Goal: Task Accomplishment & Management: Complete application form

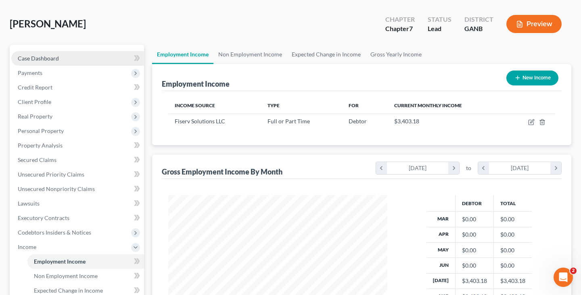
scroll to position [43, 0]
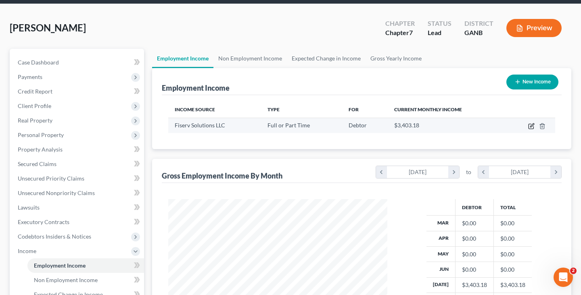
click at [532, 123] on icon "button" at bounding box center [531, 126] width 6 height 6
select select "0"
select select "52"
select select "0"
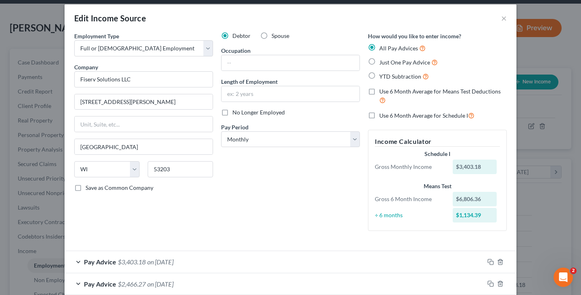
scroll to position [49, 0]
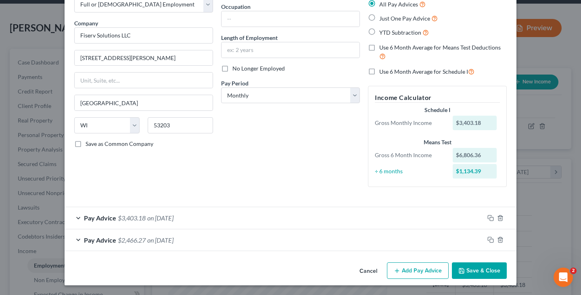
click at [414, 271] on button "Add Pay Advice" at bounding box center [418, 271] width 62 height 17
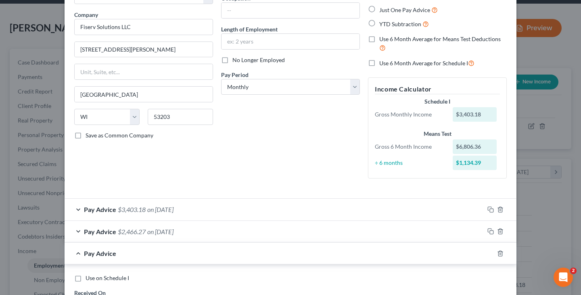
scroll to position [0, 0]
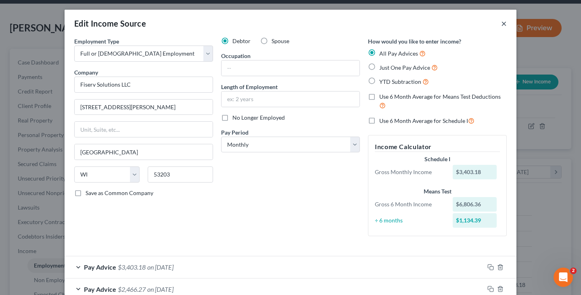
click at [501, 22] on button "×" at bounding box center [504, 24] width 6 height 10
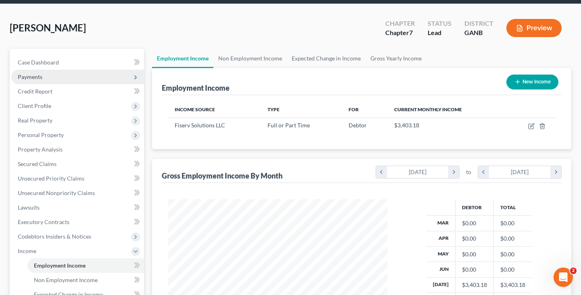
click at [44, 70] on span "Payments" at bounding box center [77, 77] width 133 height 15
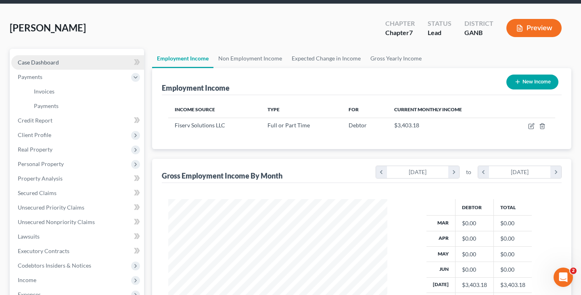
click at [67, 55] on link "Case Dashboard" at bounding box center [77, 62] width 133 height 15
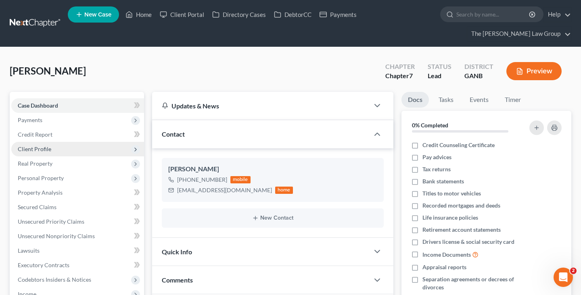
click at [67, 142] on span "Client Profile" at bounding box center [77, 149] width 133 height 15
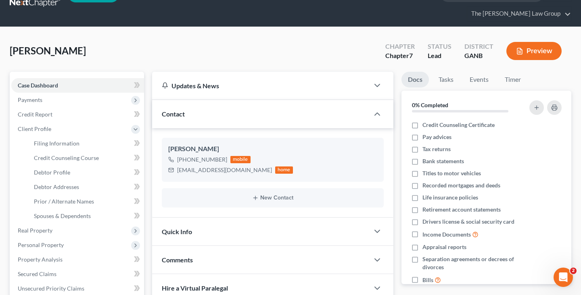
scroll to position [21, 0]
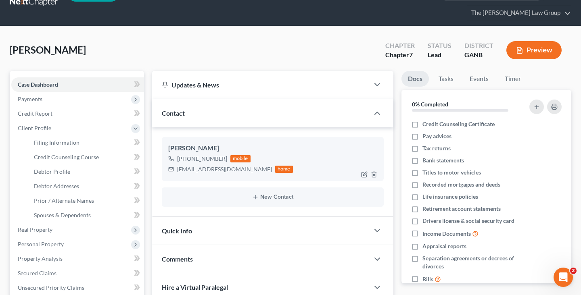
click at [268, 157] on div "[PHONE_NUMBER] mobile [EMAIL_ADDRESS][DOMAIN_NAME] home" at bounding box center [272, 164] width 209 height 21
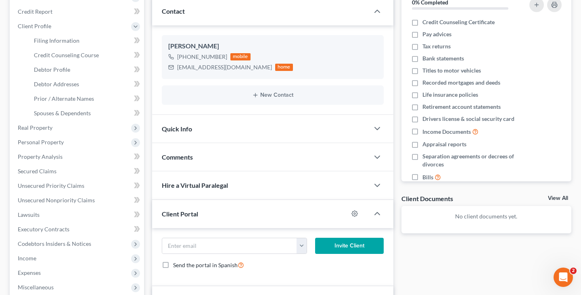
scroll to position [118, 0]
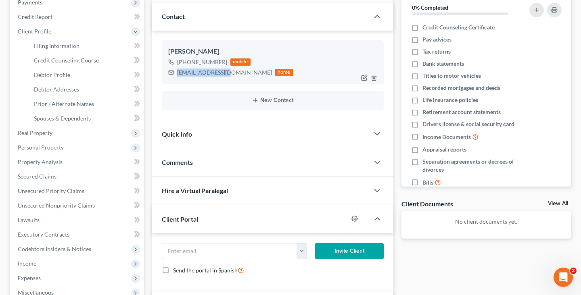
drag, startPoint x: 225, startPoint y: 57, endPoint x: 175, endPoint y: 57, distance: 49.2
click at [175, 67] on div "[EMAIL_ADDRESS][DOMAIN_NAME] home" at bounding box center [230, 72] width 125 height 10
click at [220, 69] on div "[EMAIL_ADDRESS][DOMAIN_NAME]" at bounding box center [224, 73] width 95 height 8
drag, startPoint x: 227, startPoint y: 58, endPoint x: 177, endPoint y: 59, distance: 50.4
click at [177, 67] on div "[EMAIL_ADDRESS][DOMAIN_NAME] home" at bounding box center [230, 72] width 125 height 10
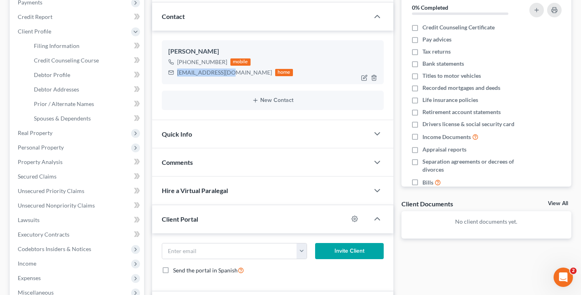
copy div "[EMAIL_ADDRESS][DOMAIN_NAME]"
click at [269, 59] on div "[PHONE_NUMBER] mobile [EMAIL_ADDRESS][DOMAIN_NAME] home" at bounding box center [272, 67] width 209 height 21
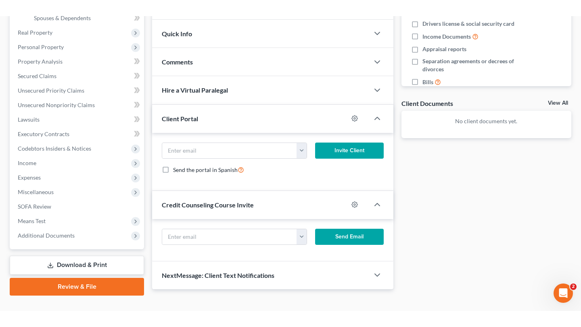
scroll to position [167, 0]
